Goal: Transaction & Acquisition: Subscribe to service/newsletter

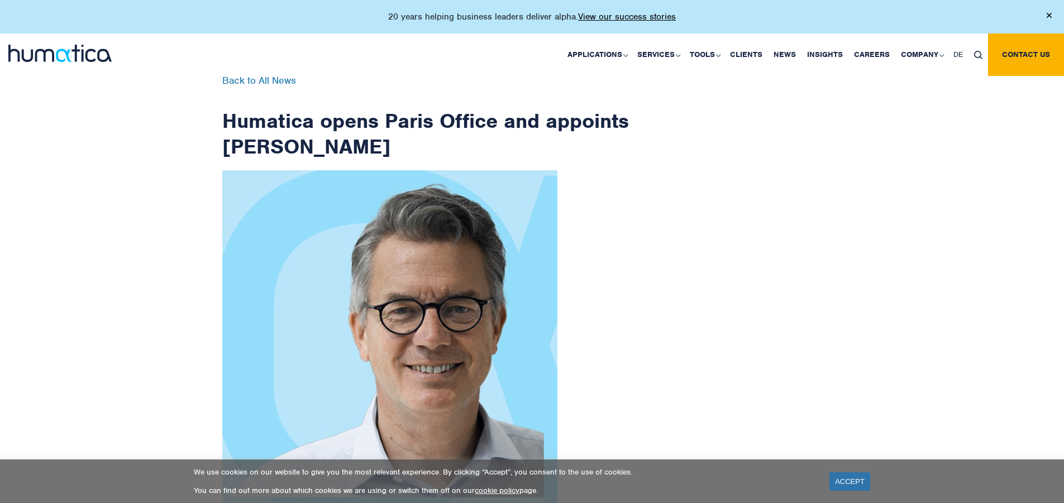
scroll to position [1782, 0]
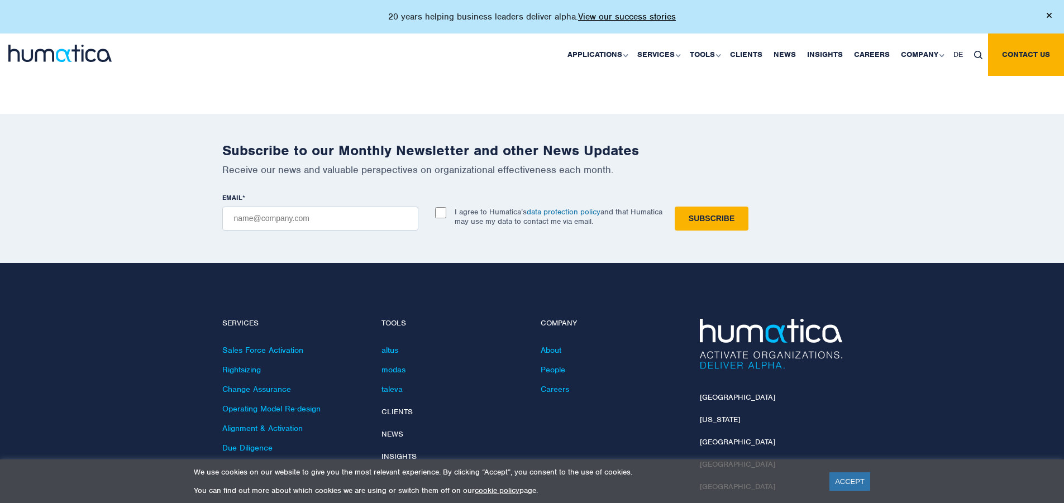
checkbox input "true"
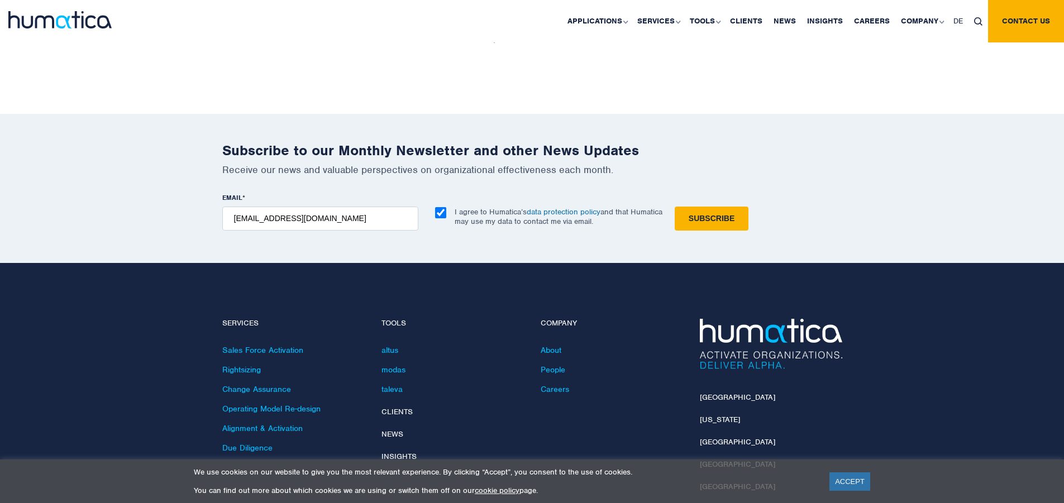
type input "[EMAIL_ADDRESS][DOMAIN_NAME]"
click at [675, 207] on input "Subscribe" at bounding box center [712, 219] width 74 height 24
